Goal: Information Seeking & Learning: Learn about a topic

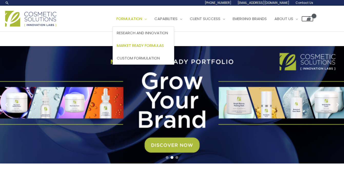
click at [143, 46] on span "Market Ready Formulas" at bounding box center [140, 45] width 47 height 5
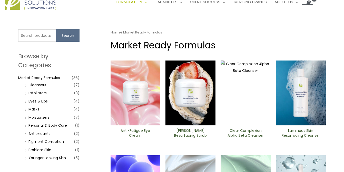
scroll to position [17, 0]
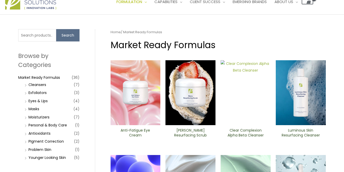
click at [254, 83] on img at bounding box center [246, 92] width 50 height 65
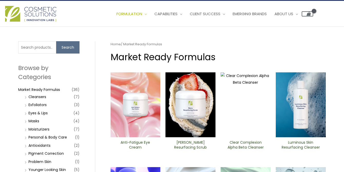
scroll to position [0, 0]
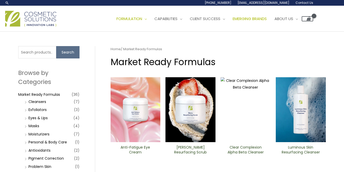
click at [267, 19] on span "Emerging Brands" at bounding box center [250, 18] width 34 height 5
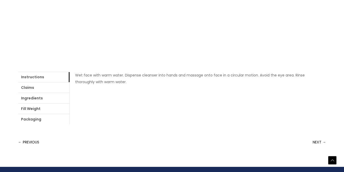
scroll to position [186, 0]
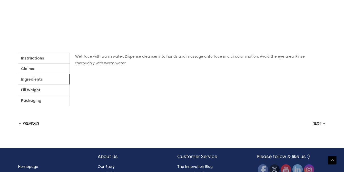
click at [28, 79] on link "Ingredients" at bounding box center [43, 79] width 51 height 10
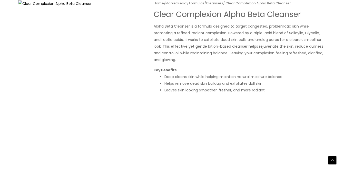
scroll to position [128, 0]
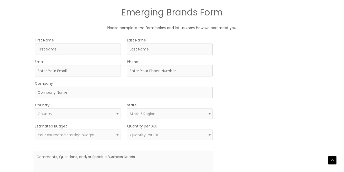
scroll to position [287, 0]
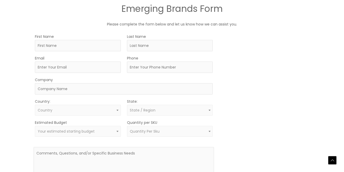
click at [168, 132] on span "Quantity Per Sku" at bounding box center [170, 131] width 80 height 5
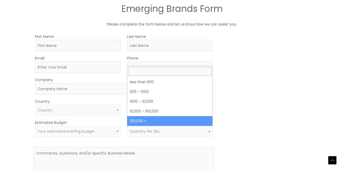
click at [296, 101] on div "MOQ TRIGGER STEP 2 TRIGGER" at bounding box center [265, 116] width 90 height 167
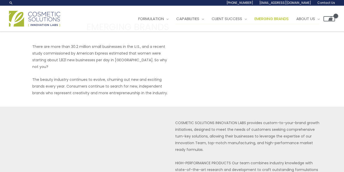
scroll to position [0, 0]
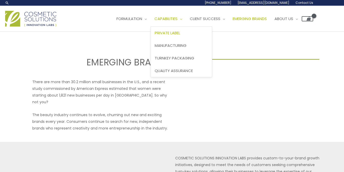
click at [180, 31] on span "Private Label" at bounding box center [167, 32] width 25 height 5
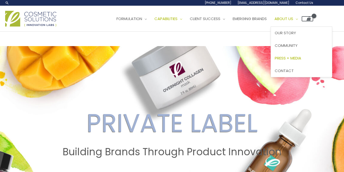
click at [293, 60] on span "Press + Media" at bounding box center [288, 57] width 26 height 5
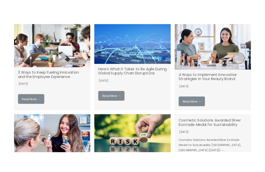
scroll to position [85, 0]
